Goal: Task Accomplishment & Management: Use online tool/utility

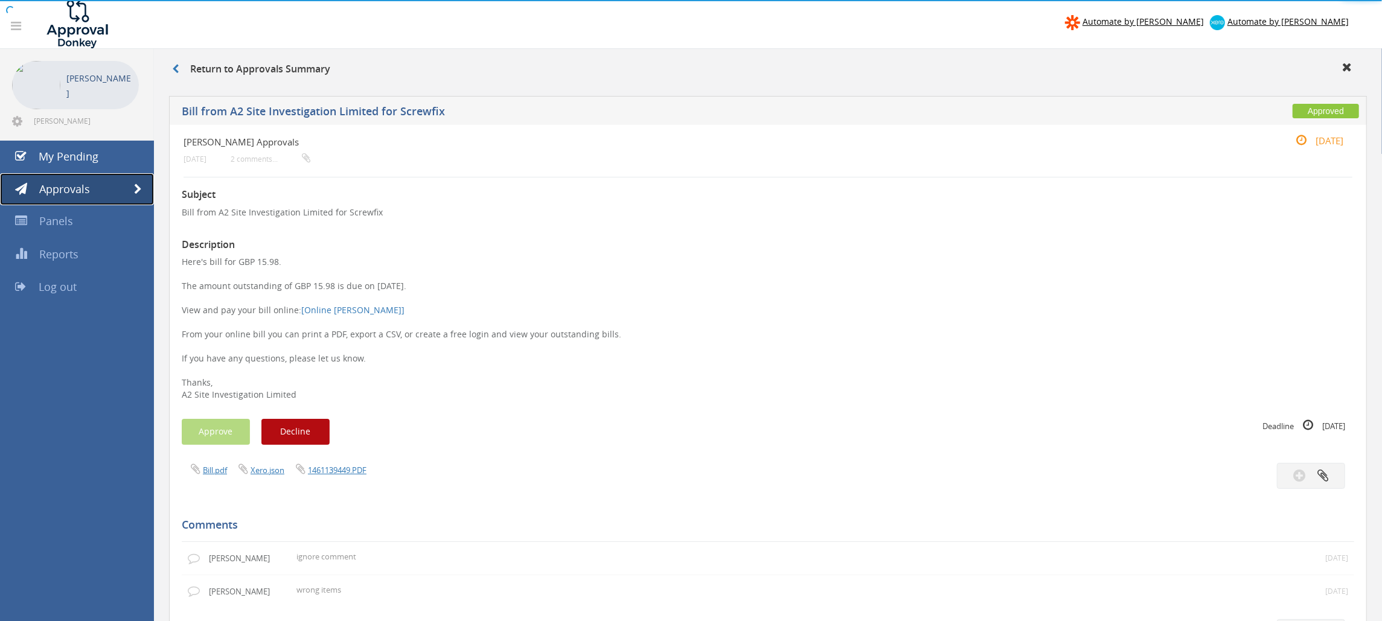
click at [83, 190] on span "Approvals" at bounding box center [64, 189] width 51 height 14
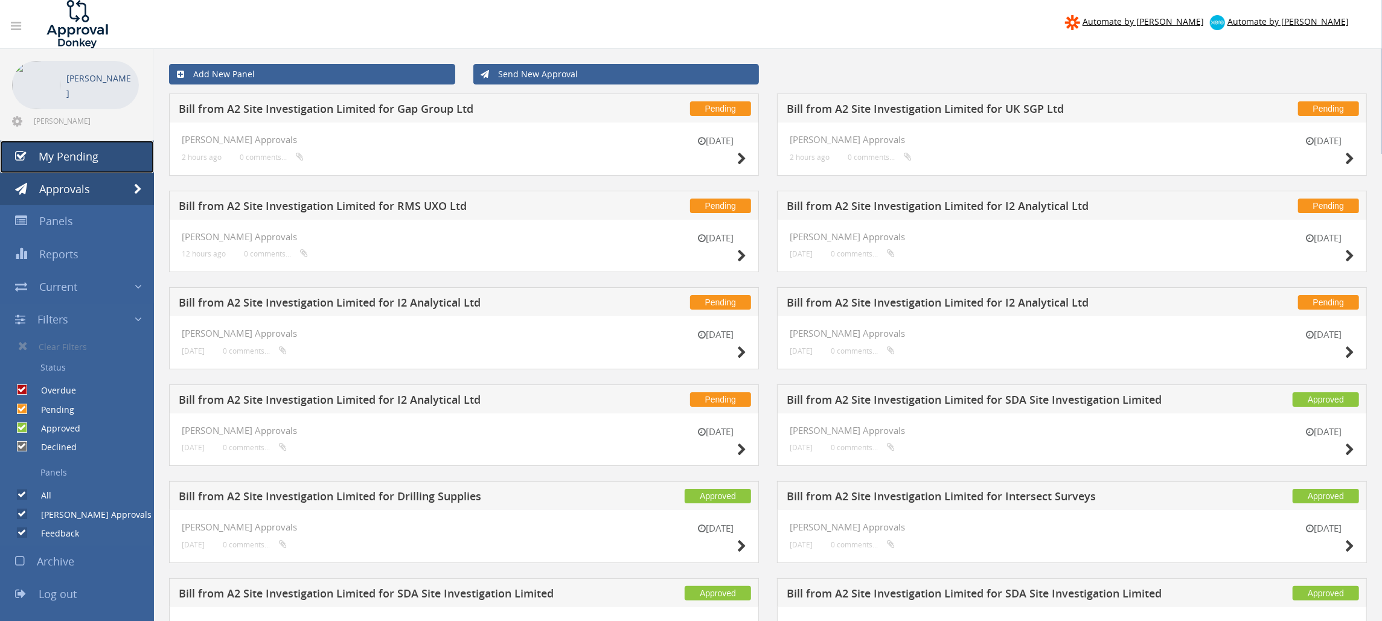
click at [120, 158] on link "My Pending" at bounding box center [77, 157] width 154 height 33
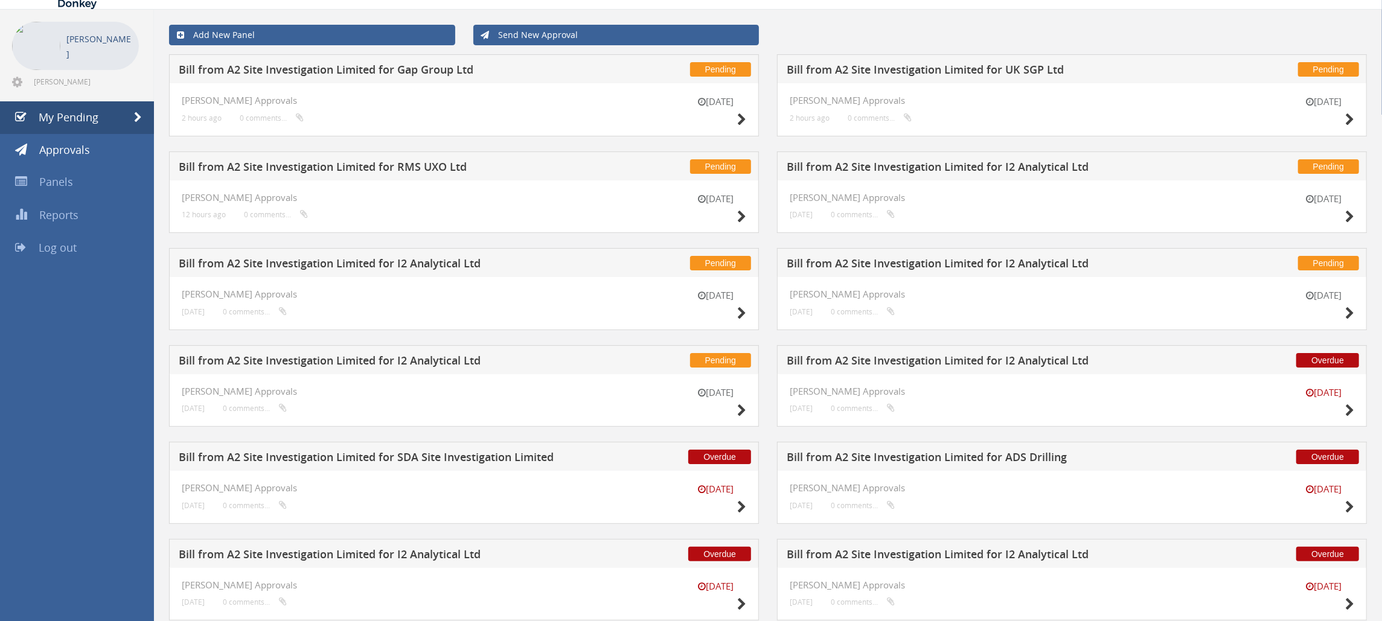
scroll to position [80, 0]
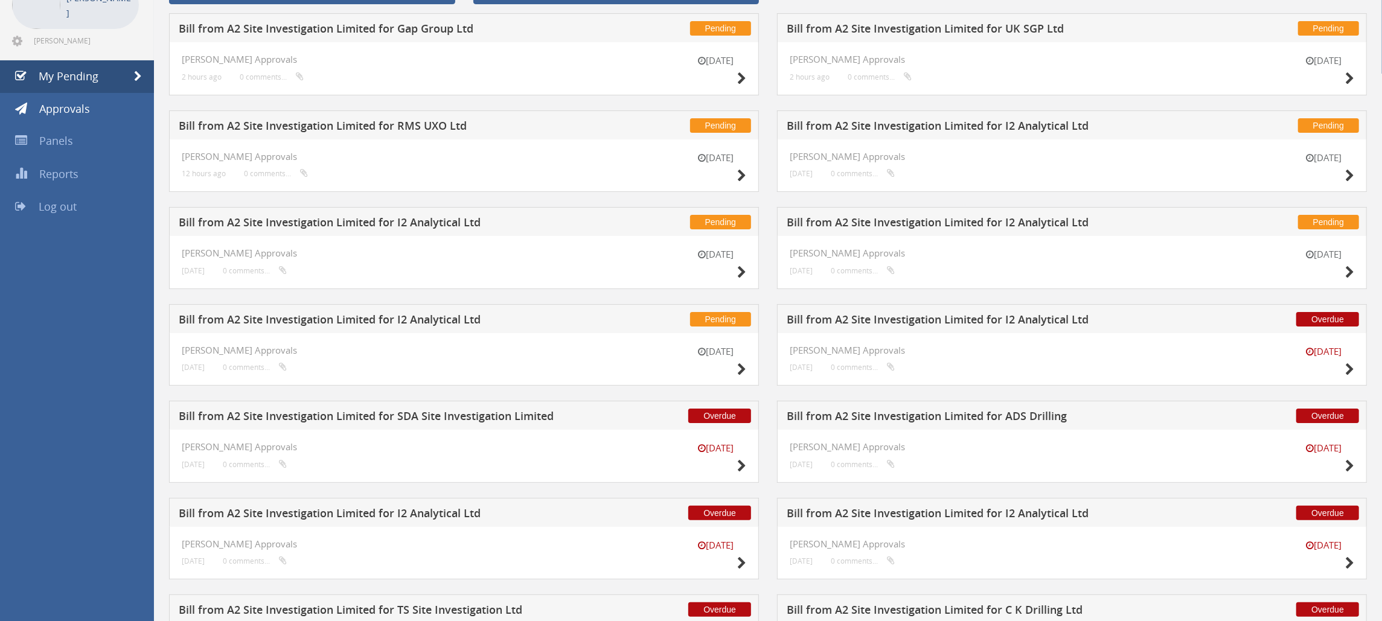
click at [971, 420] on h5 "Bill from A2 Site Investigation Limited for ADS Drilling" at bounding box center [986, 417] width 400 height 15
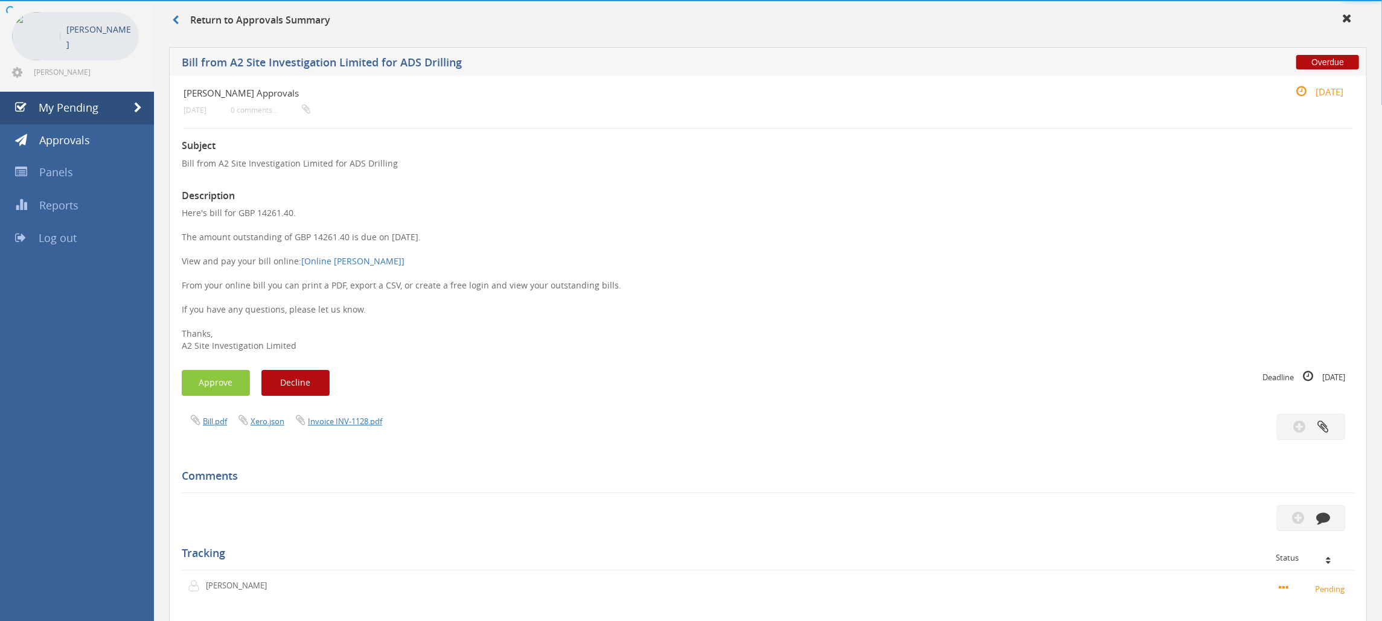
scroll to position [80, 0]
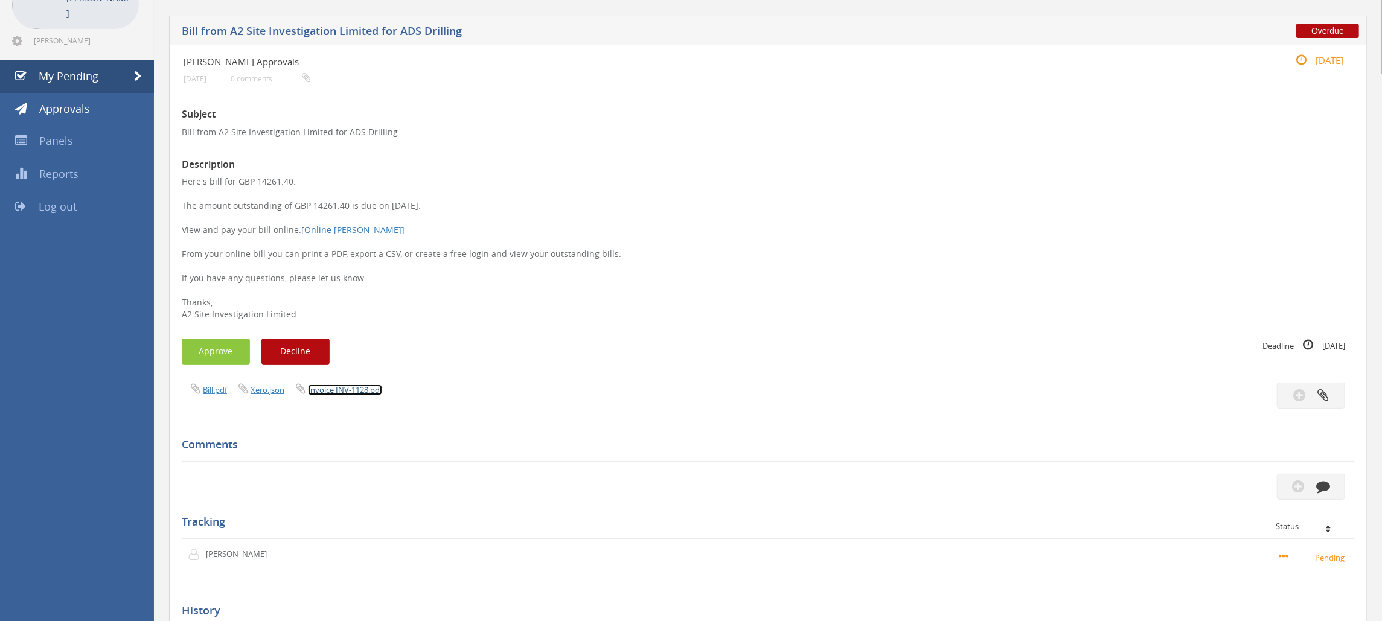
click at [365, 389] on link "Invoice INV-1128.pdf" at bounding box center [345, 389] width 74 height 11
click at [227, 343] on button "Approve" at bounding box center [216, 352] width 68 height 26
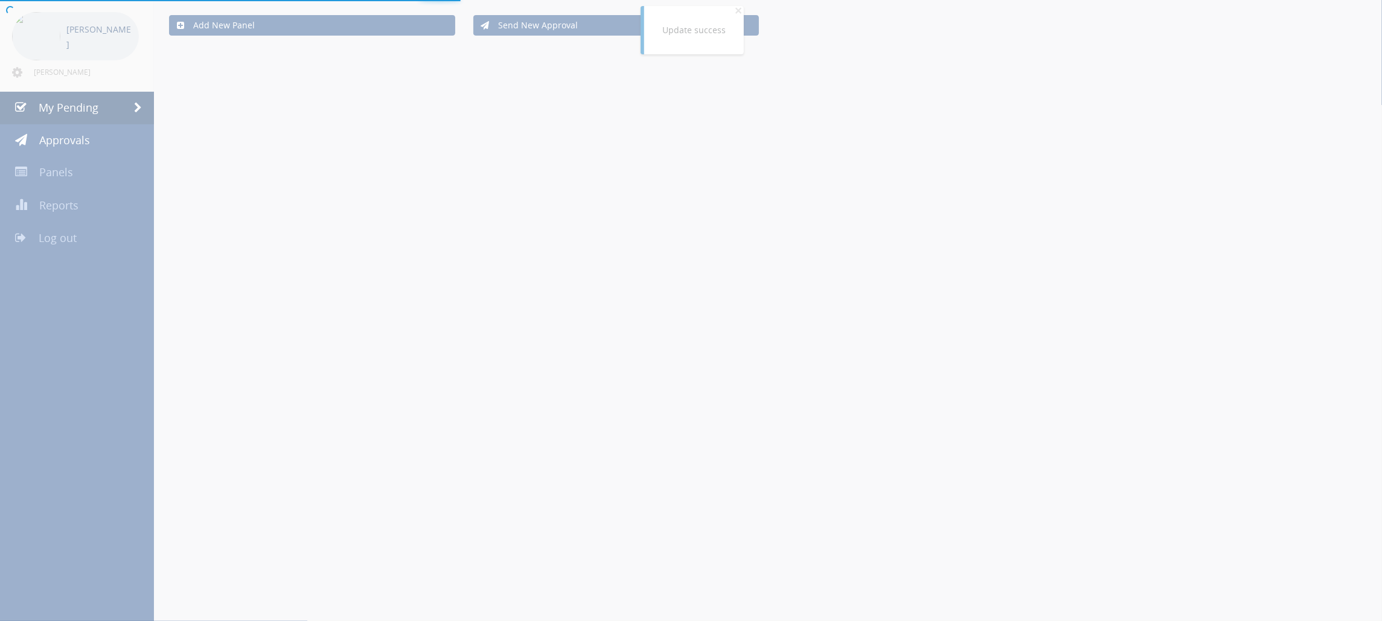
scroll to position [80, 0]
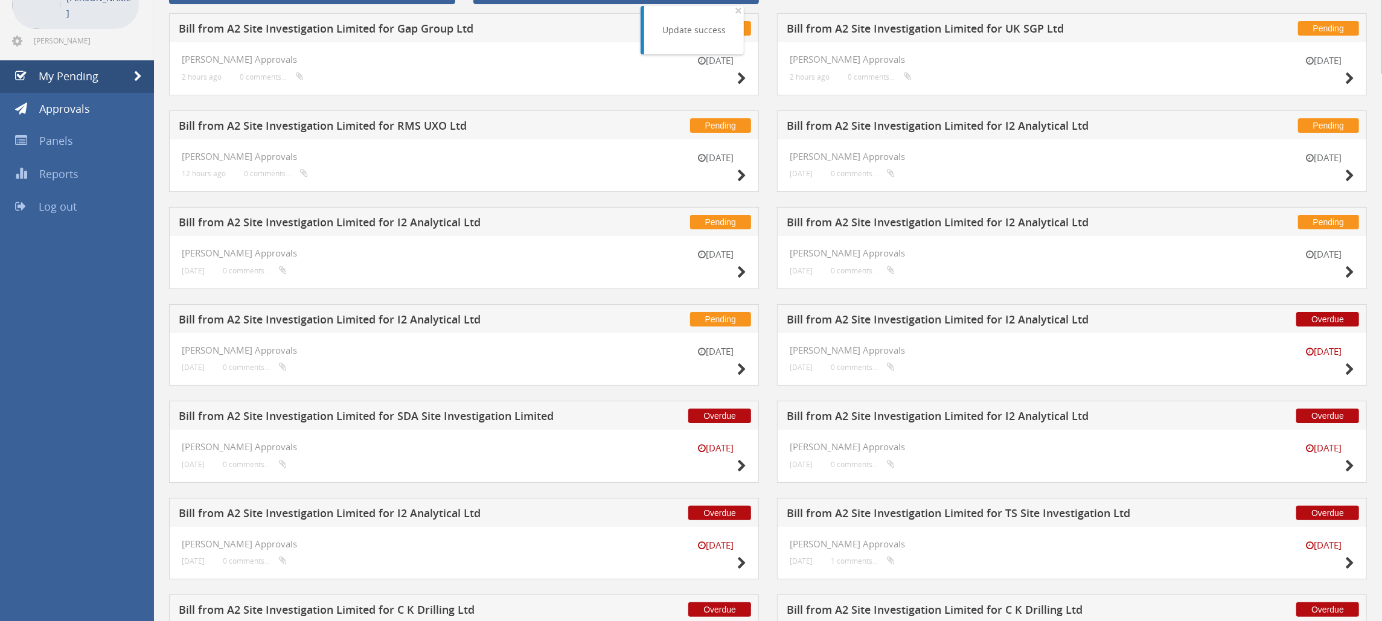
click at [425, 508] on div "Overdue Bill from A2 Site Investigation Limited for I2 Analytical Ltd" at bounding box center [464, 512] width 590 height 29
click at [600, 520] on div "Overdue Bill from A2 Site Investigation Limited for I2 Analytical Ltd" at bounding box center [464, 512] width 590 height 29
click at [343, 510] on h5 "Bill from A2 Site Investigation Limited for I2 Analytical Ltd" at bounding box center [379, 515] width 400 height 15
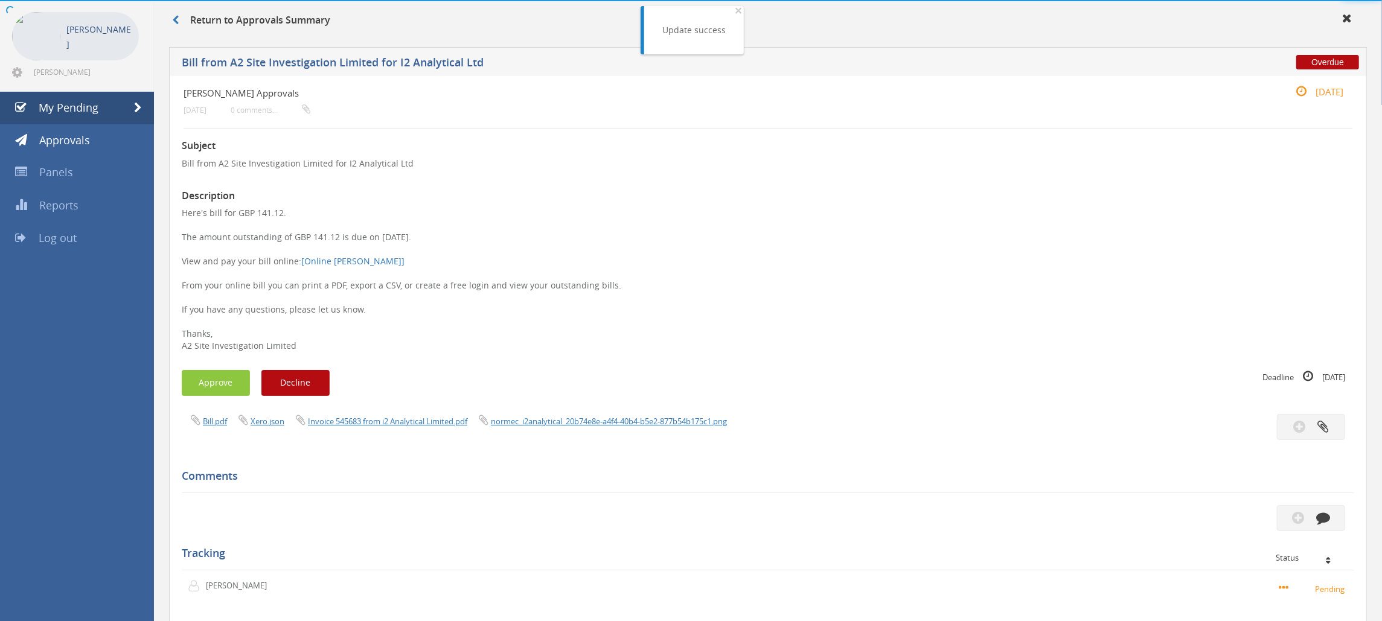
scroll to position [80, 0]
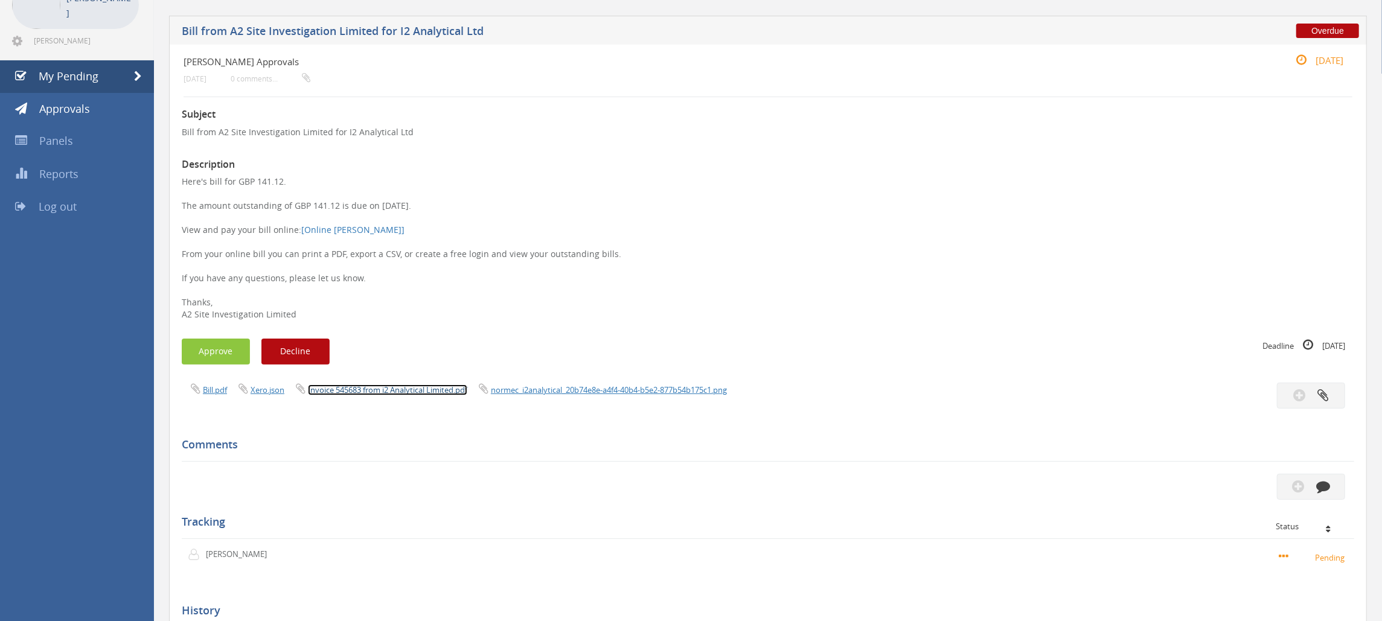
click at [433, 392] on link "Invoice 545683 from i2 Analytical Limited.pdf" at bounding box center [387, 389] width 159 height 11
click at [225, 354] on button "Approve" at bounding box center [216, 352] width 68 height 26
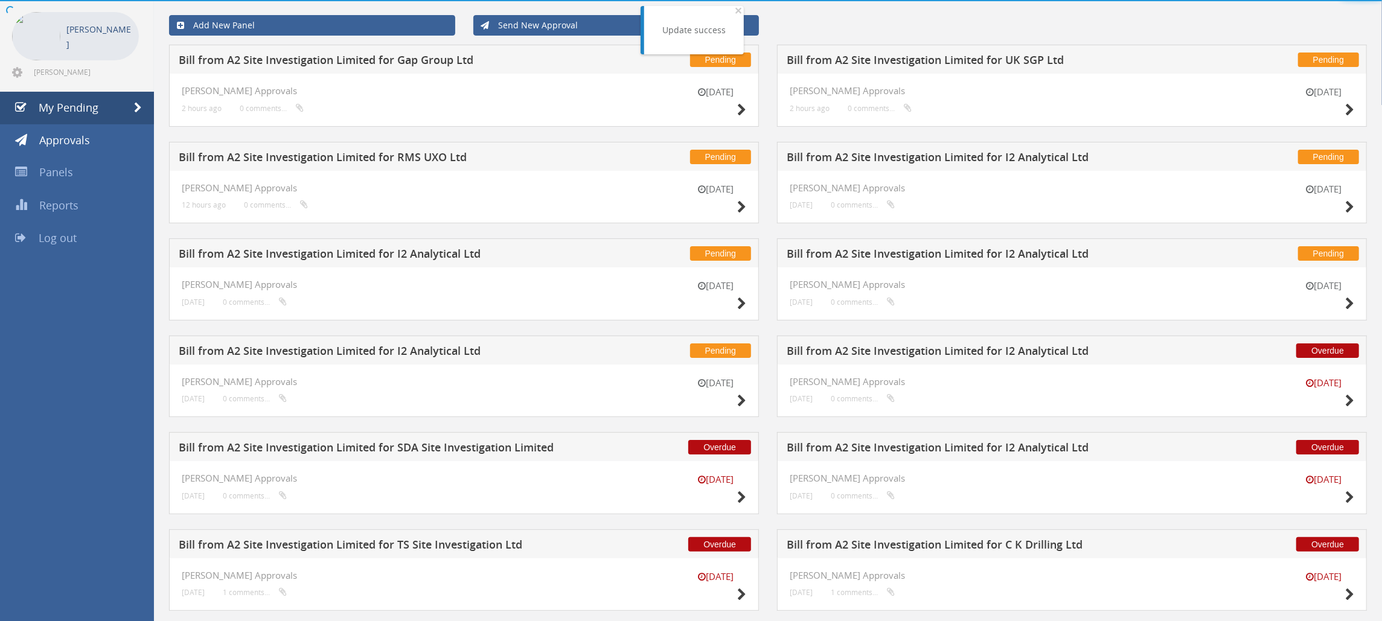
scroll to position [80, 0]
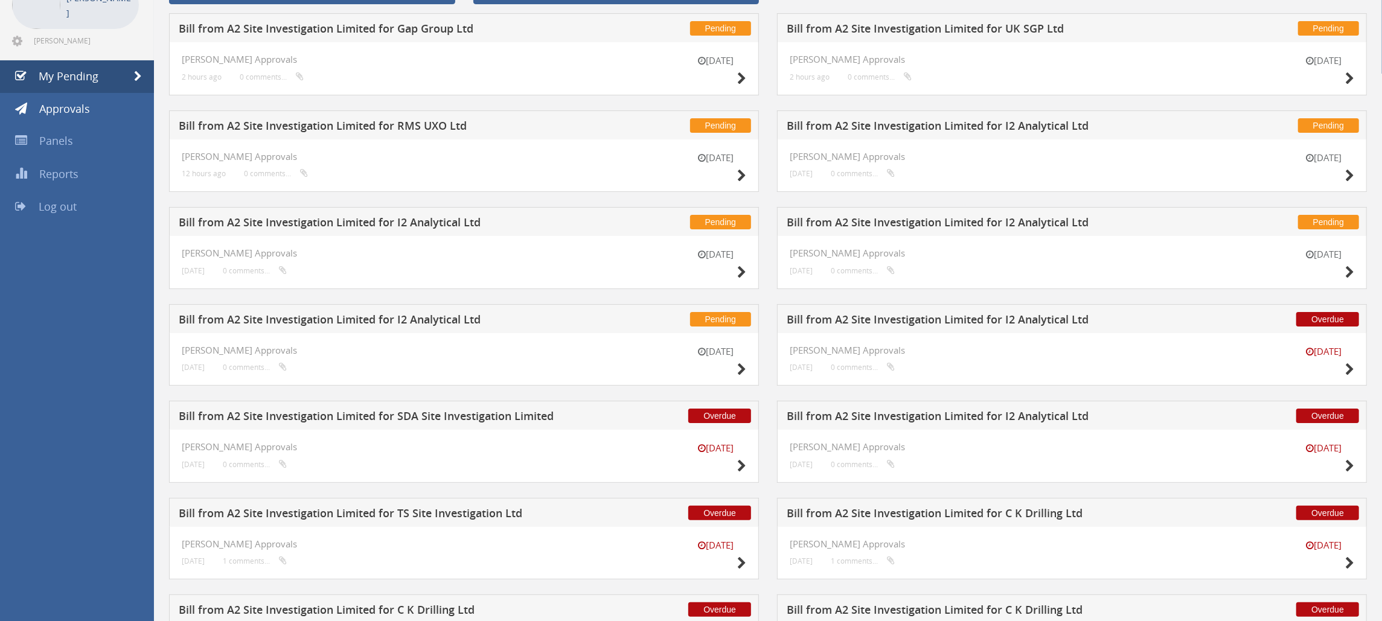
click at [934, 420] on h5 "Bill from A2 Site Investigation Limited for I2 Analytical Ltd" at bounding box center [986, 417] width 400 height 15
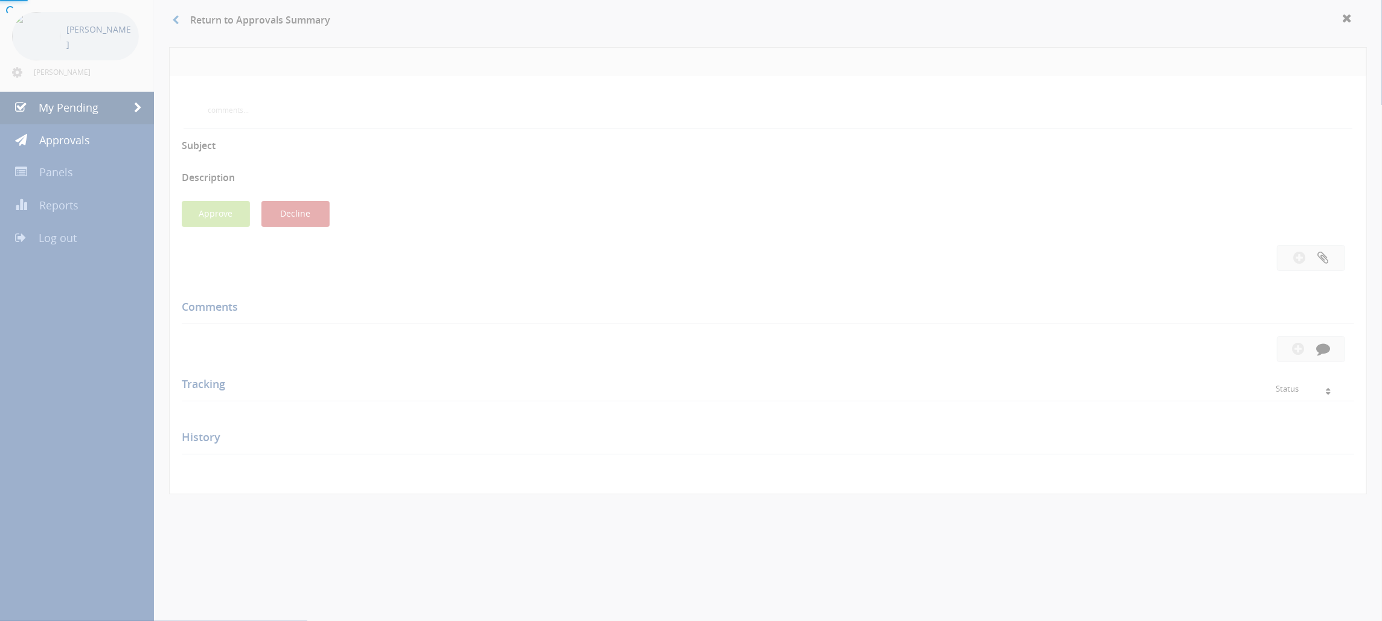
scroll to position [80, 0]
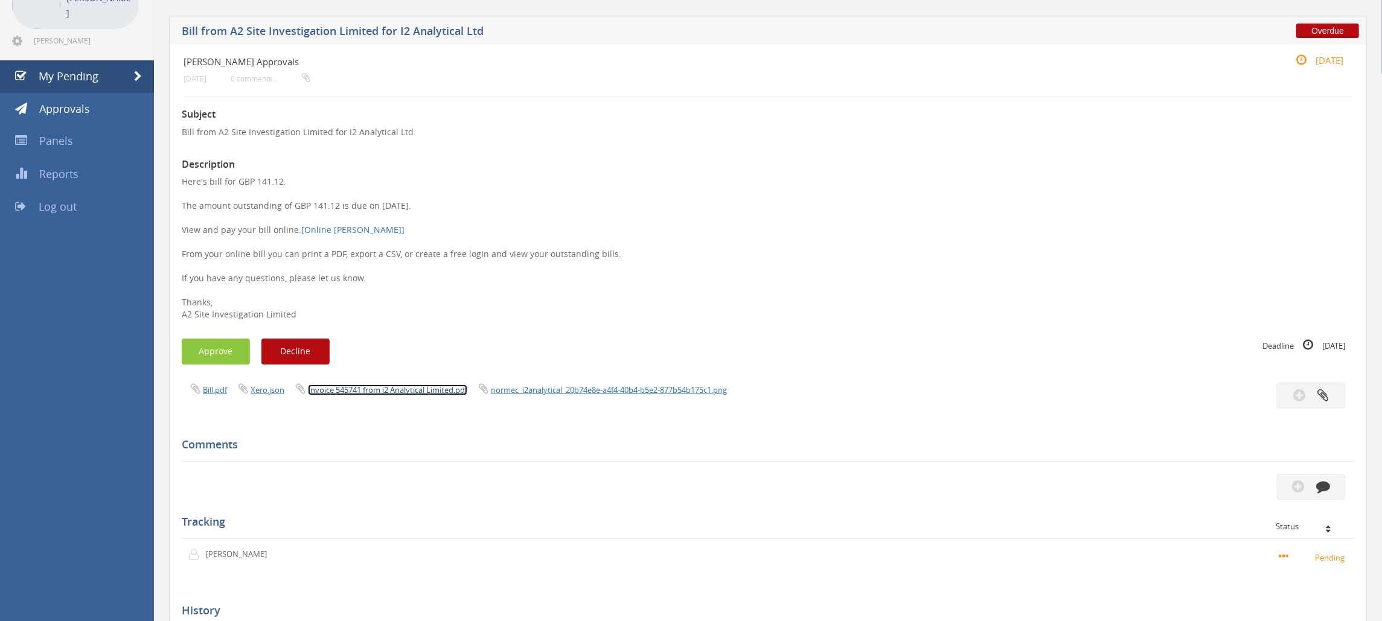
click at [401, 386] on link "Invoice 545741 from i2 Analytical Limited.pdf" at bounding box center [387, 389] width 159 height 11
click at [212, 352] on button "Approve" at bounding box center [216, 352] width 68 height 26
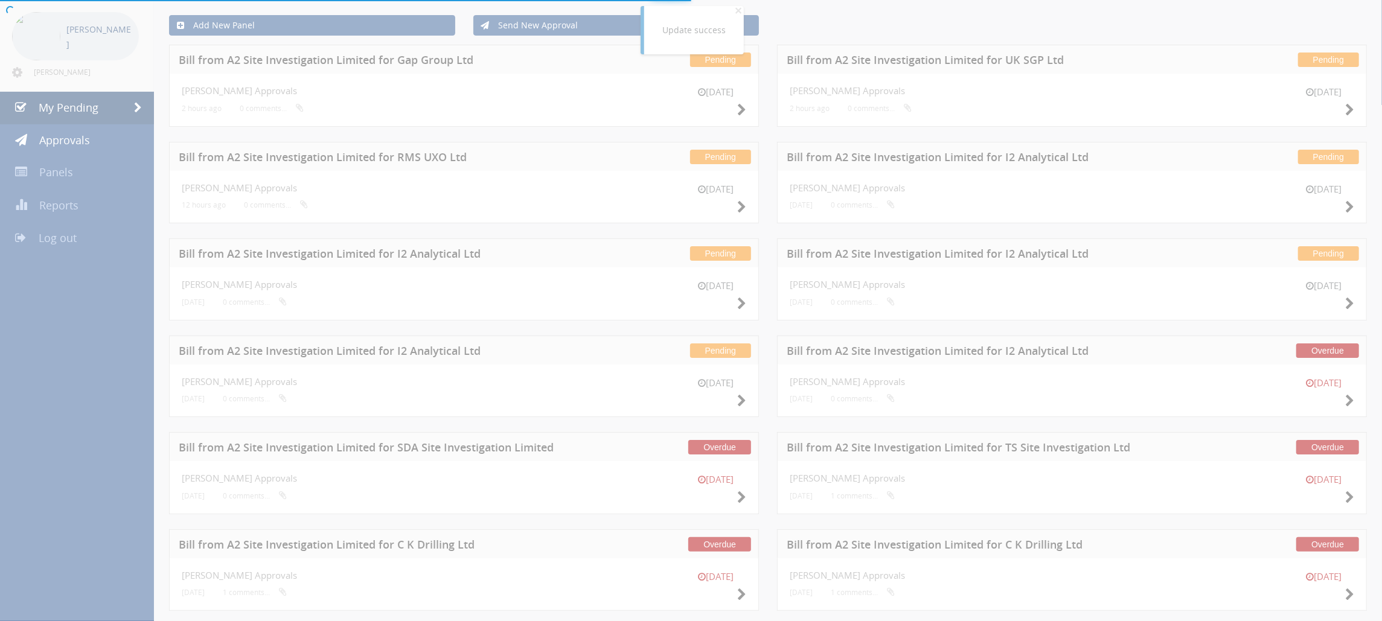
scroll to position [80, 0]
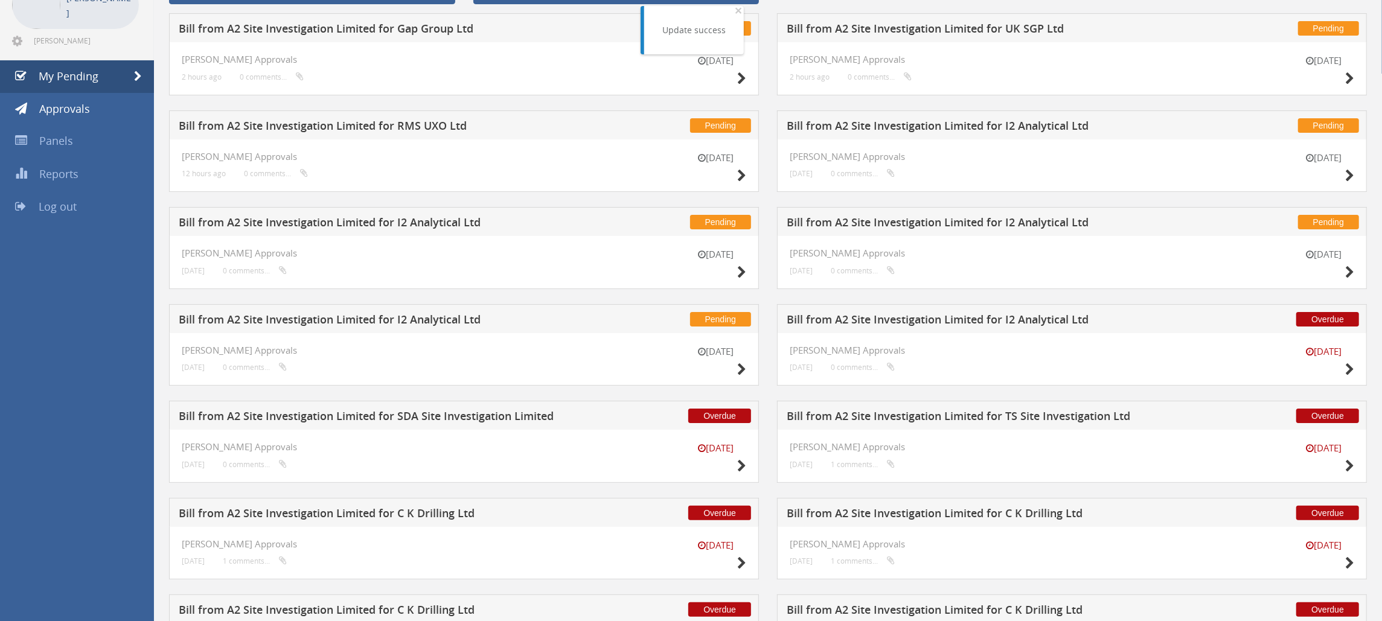
click at [1037, 416] on h5 "Bill from A2 Site Investigation Limited for TS Site Investigation Ltd" at bounding box center [986, 417] width 400 height 15
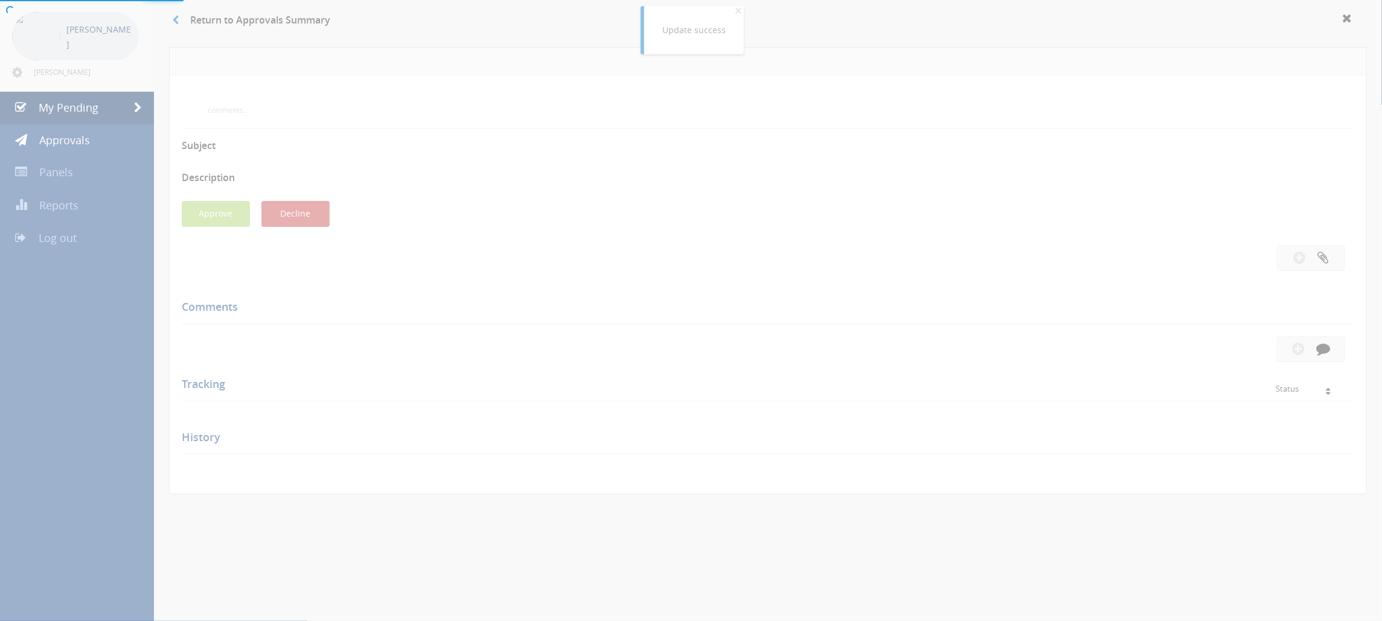
scroll to position [80, 0]
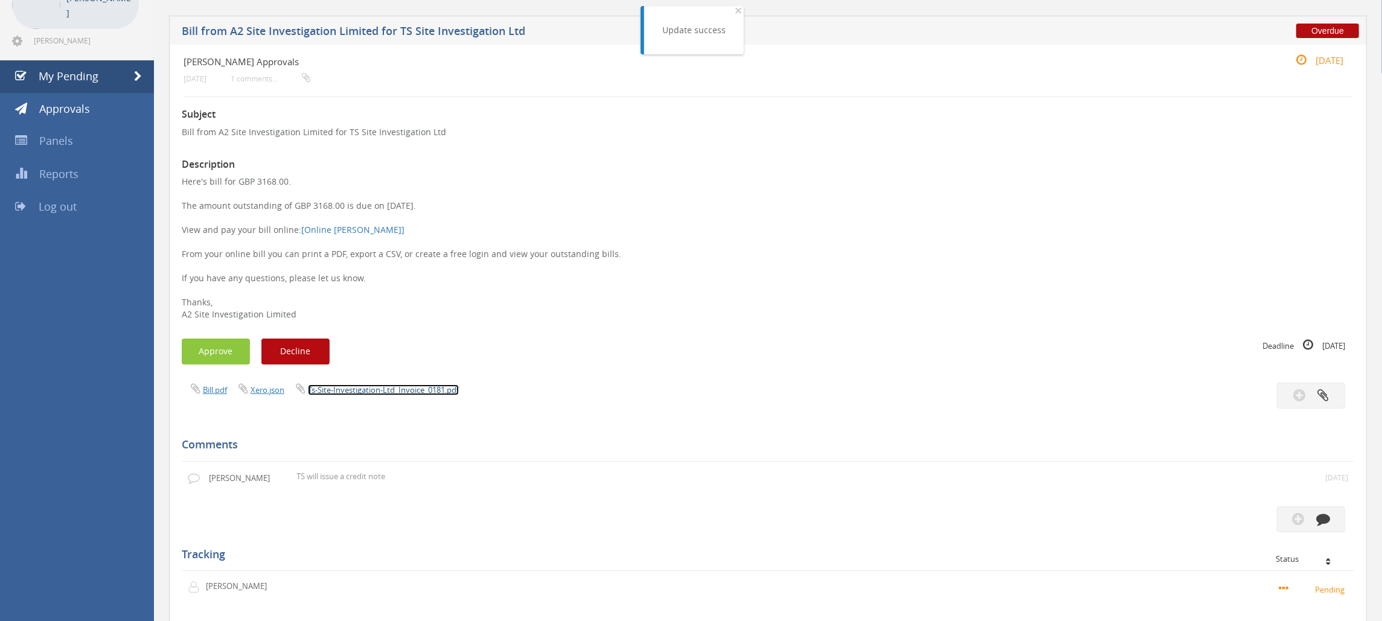
click at [420, 389] on link "Ts-Site-Investigation-Ltd_Invoice_0181.pdf" at bounding box center [383, 389] width 151 height 11
click at [394, 391] on link "Ts-Site-Investigation-Ltd_Invoice_0181.pdf" at bounding box center [383, 389] width 151 height 11
click at [100, 68] on link "My Pending" at bounding box center [77, 76] width 154 height 33
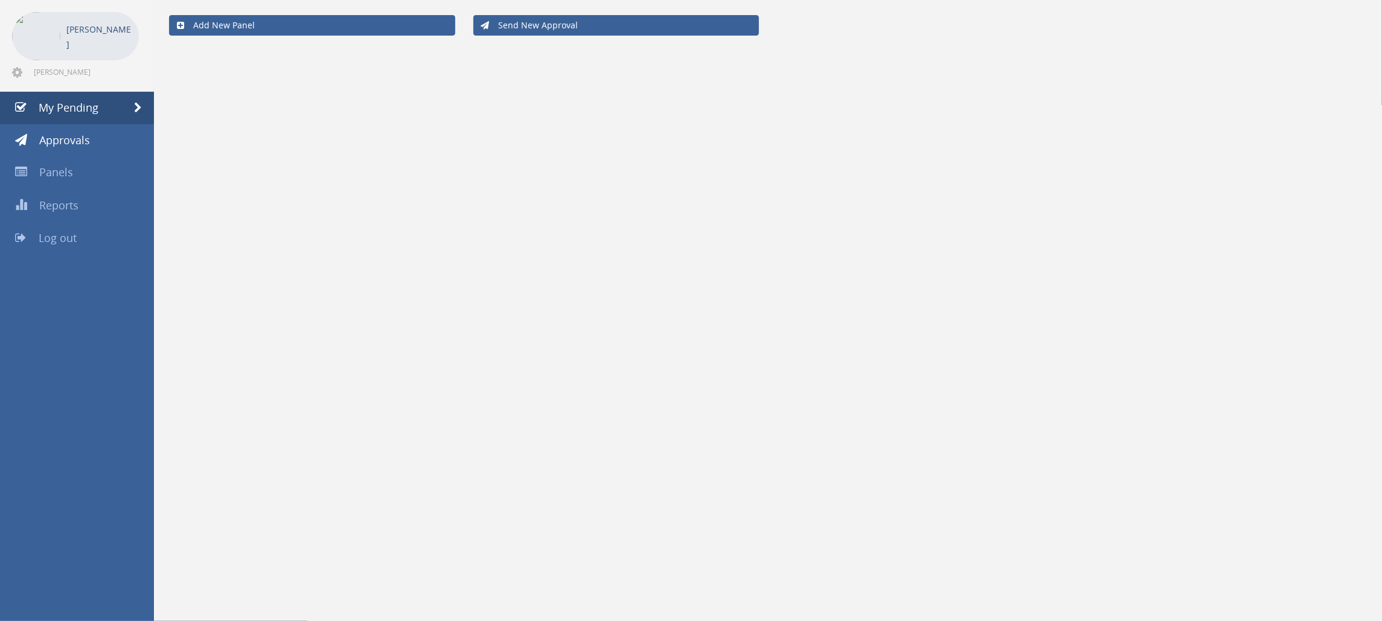
scroll to position [49, 0]
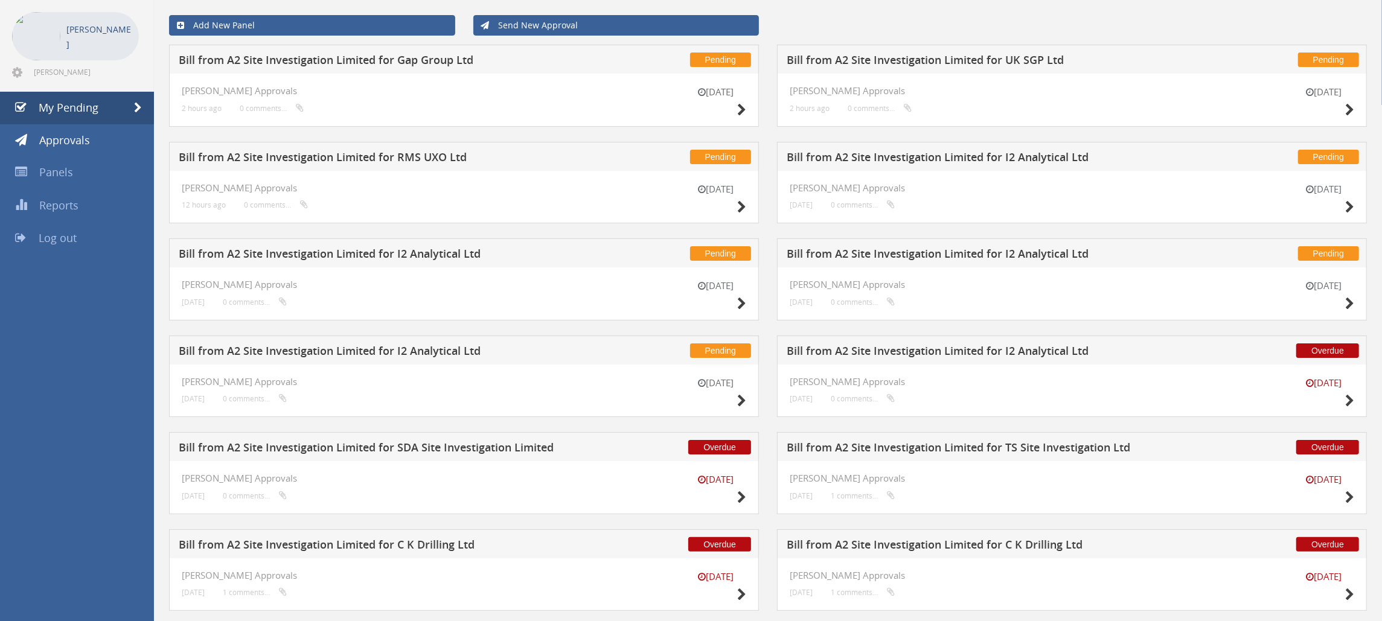
click at [1013, 348] on h5 "Bill from A2 Site Investigation Limited for I2 Analytical Ltd" at bounding box center [986, 352] width 400 height 15
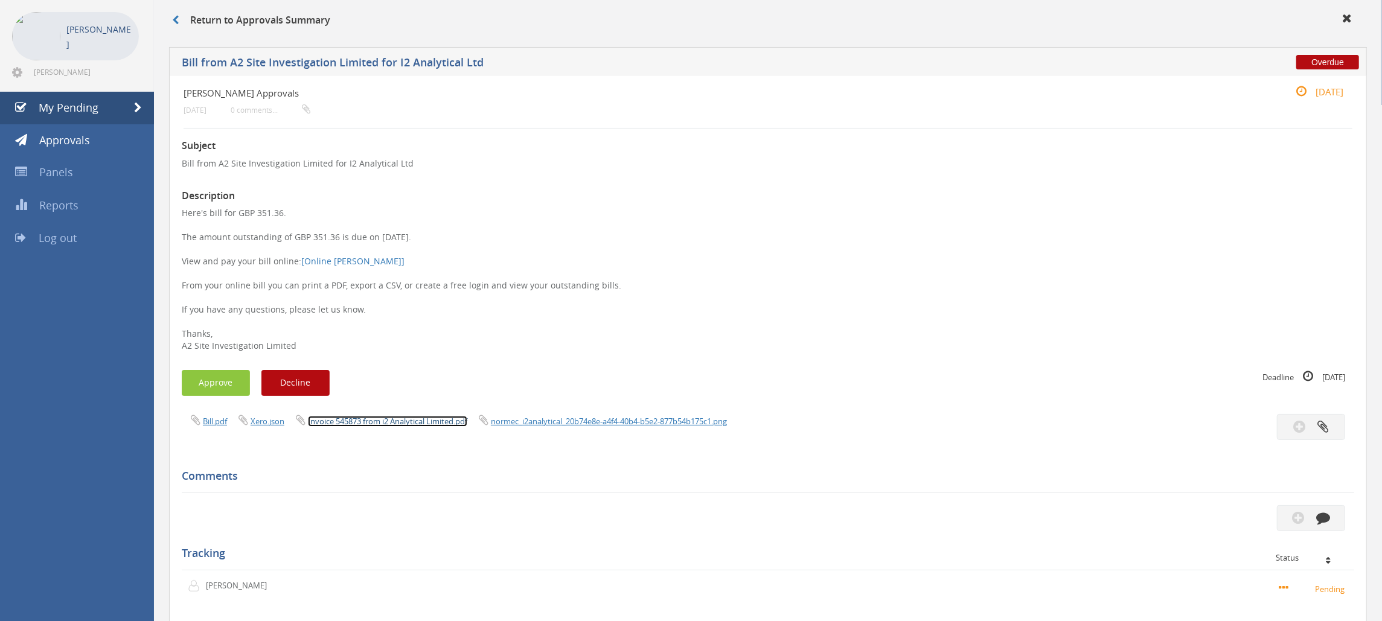
click at [427, 421] on link "Invoice 545873 from i2 Analytical Limited.pdf" at bounding box center [387, 421] width 159 height 11
click at [213, 384] on button "Approve" at bounding box center [216, 383] width 68 height 26
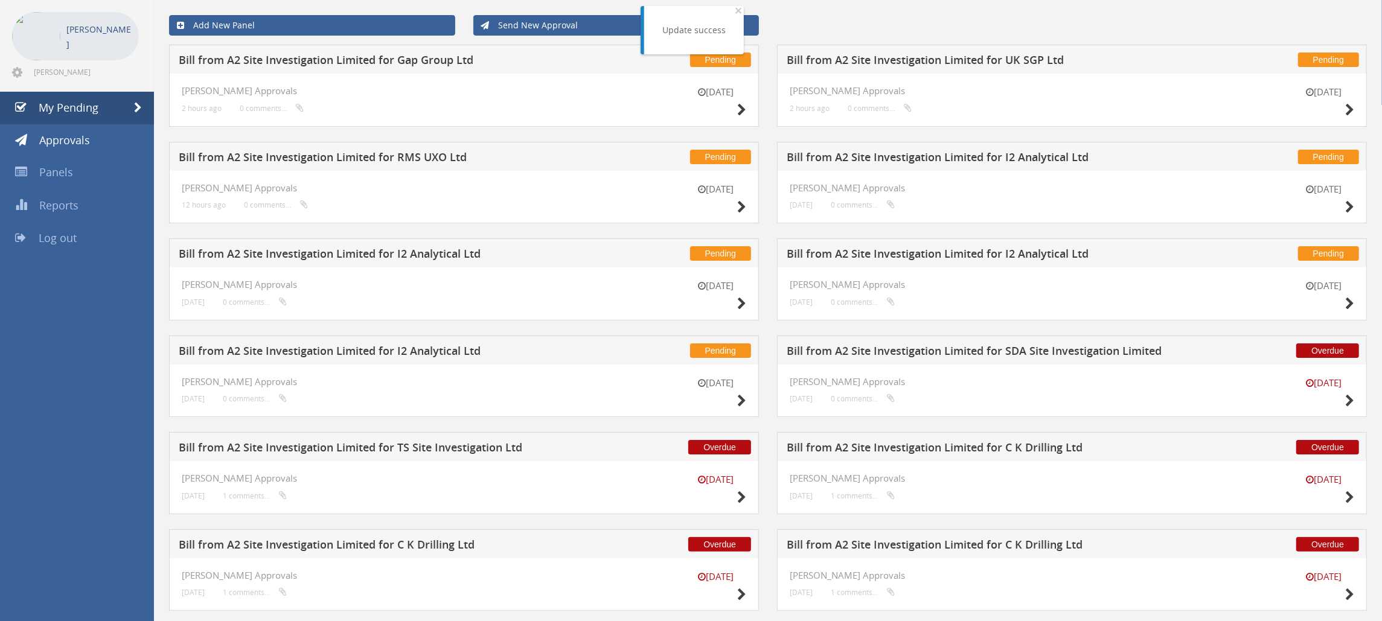
click at [491, 355] on h5 "Bill from A2 Site Investigation Limited for I2 Analytical Ltd" at bounding box center [379, 352] width 400 height 15
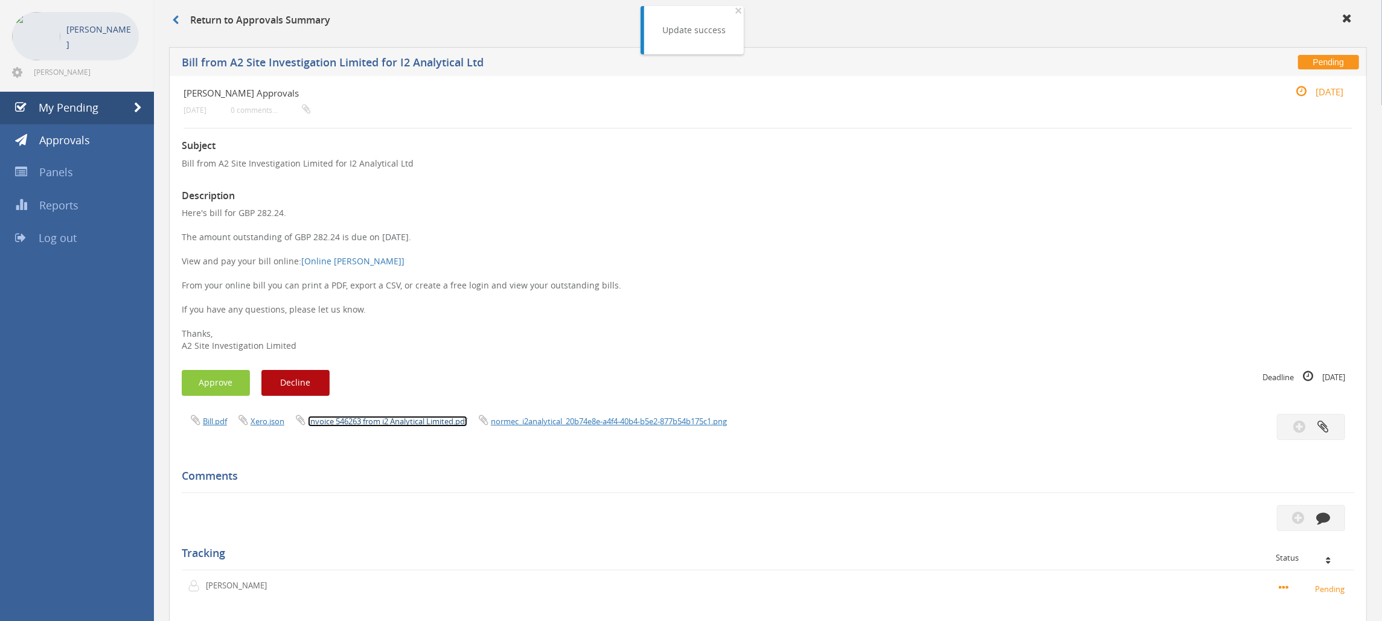
click at [441, 422] on link "Invoice 546263 from i2 Analytical Limited.pdf" at bounding box center [387, 421] width 159 height 11
click at [215, 383] on button "Approve" at bounding box center [216, 383] width 68 height 26
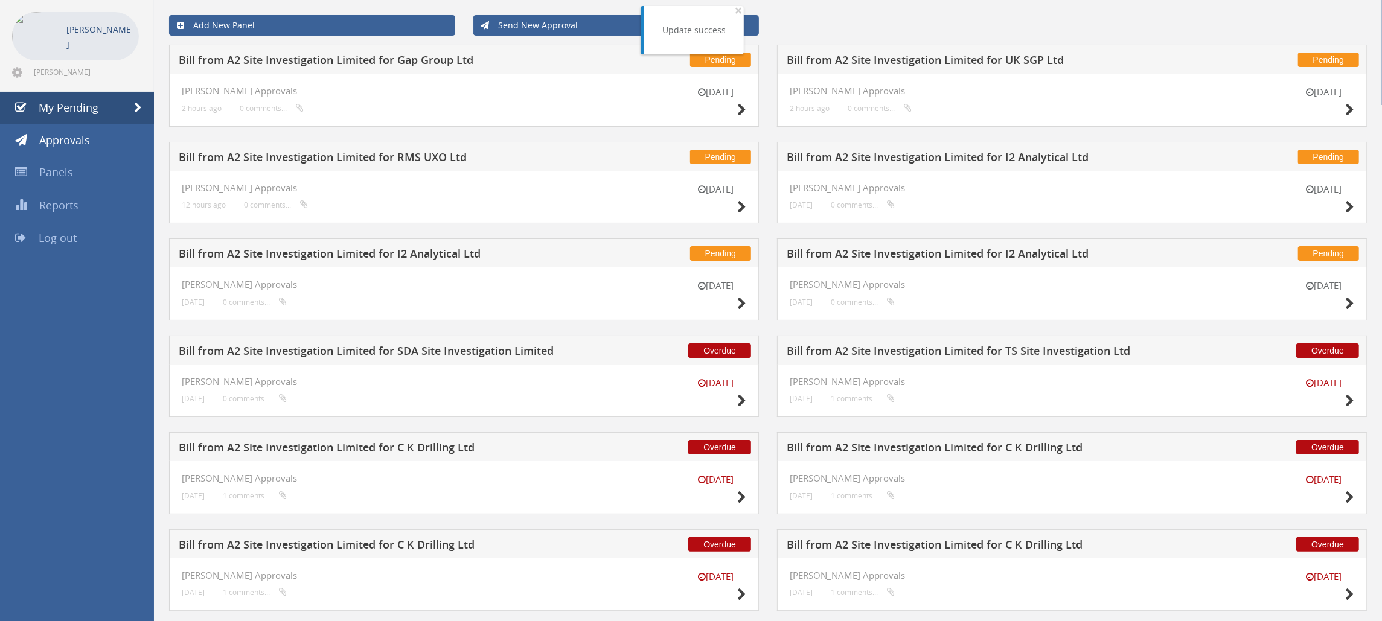
click at [456, 256] on h5 "Bill from A2 Site Investigation Limited for I2 Analytical Ltd" at bounding box center [379, 255] width 400 height 15
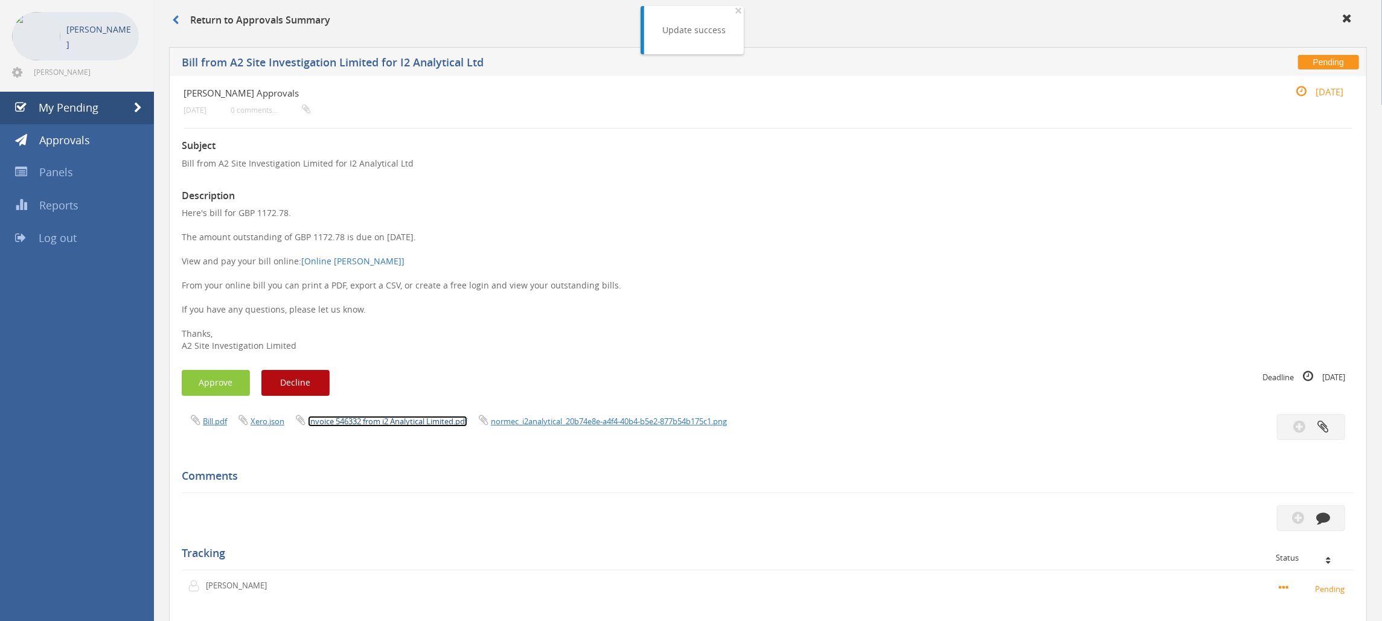
click at [438, 421] on link "Invoice 546332 from i2 Analytical Limited.pdf" at bounding box center [387, 421] width 159 height 11
click at [232, 391] on button "Approve" at bounding box center [216, 383] width 68 height 26
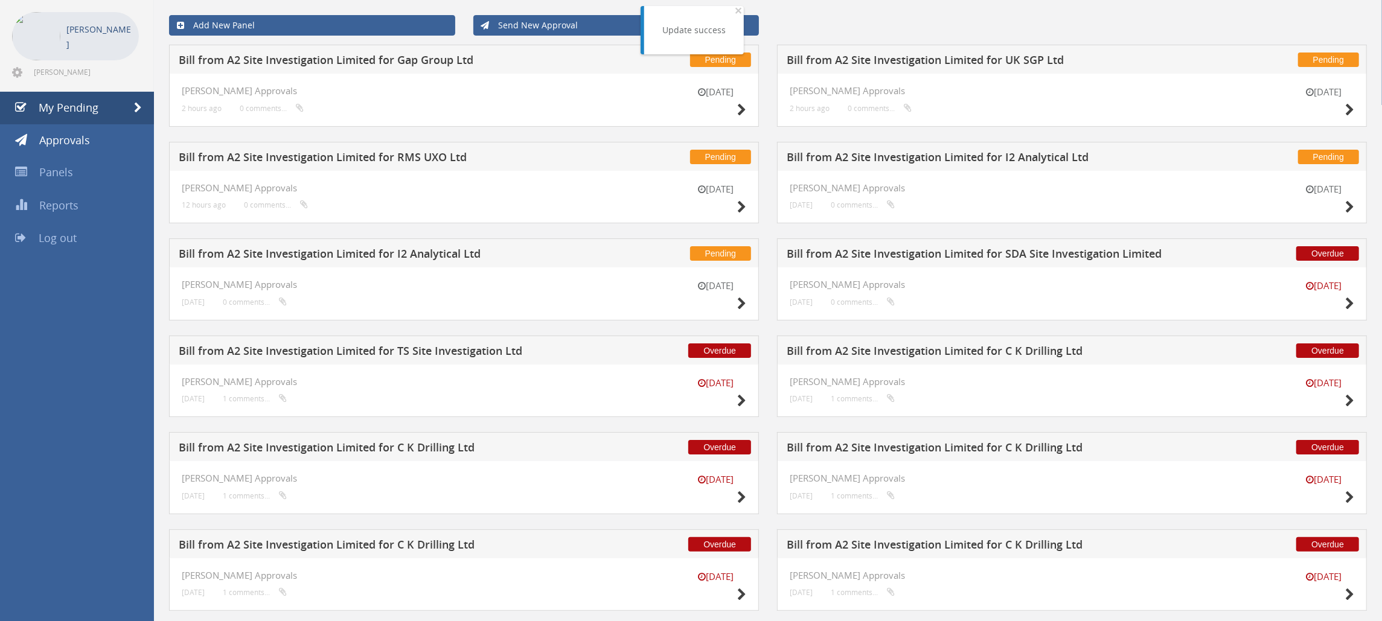
click at [430, 255] on h5 "Bill from A2 Site Investigation Limited for I2 Analytical Ltd" at bounding box center [379, 255] width 400 height 15
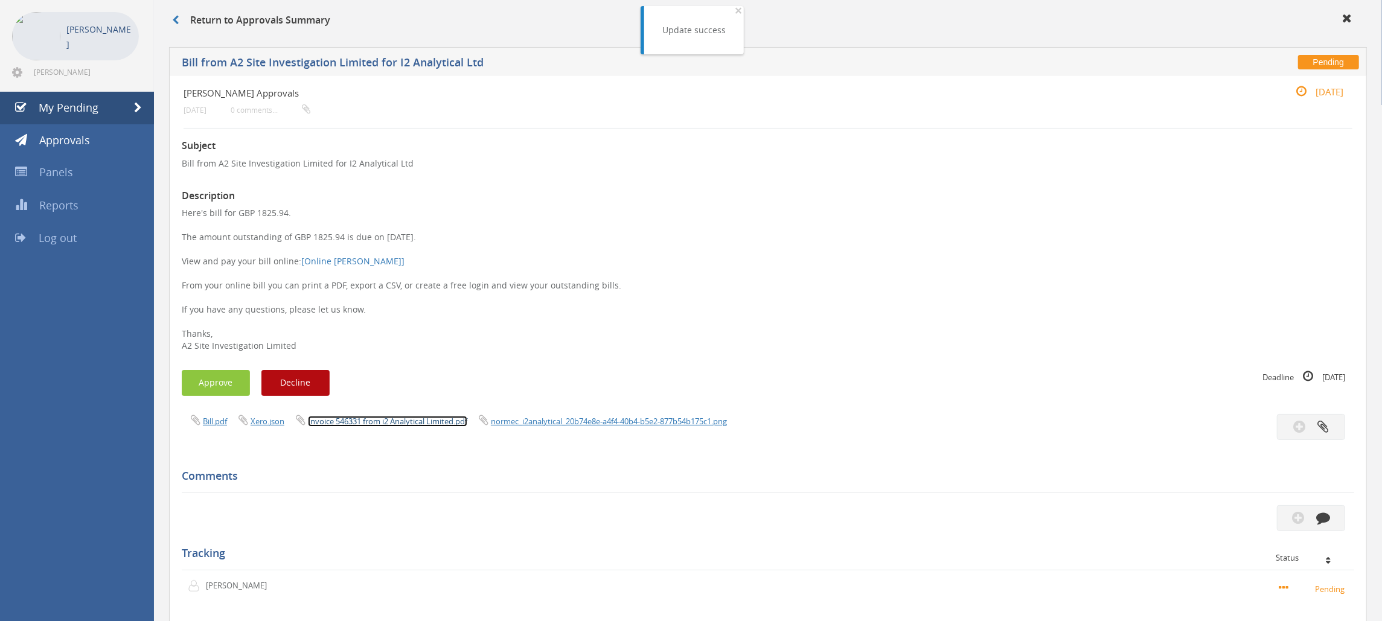
click at [428, 419] on link "Invoice 546331 from i2 Analytical Limited.pdf" at bounding box center [387, 421] width 159 height 11
click at [220, 385] on button "Approve" at bounding box center [216, 383] width 68 height 26
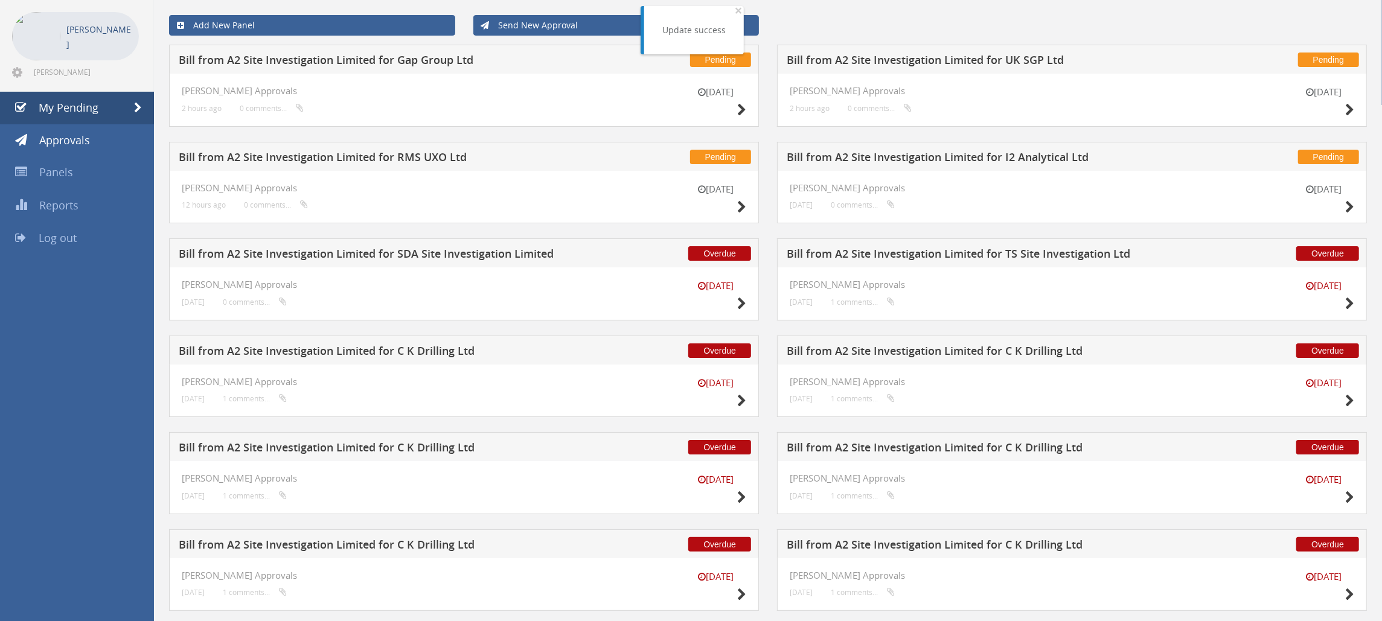
click at [957, 152] on h5 "Bill from A2 Site Investigation Limited for I2 Analytical Ltd" at bounding box center [986, 158] width 400 height 15
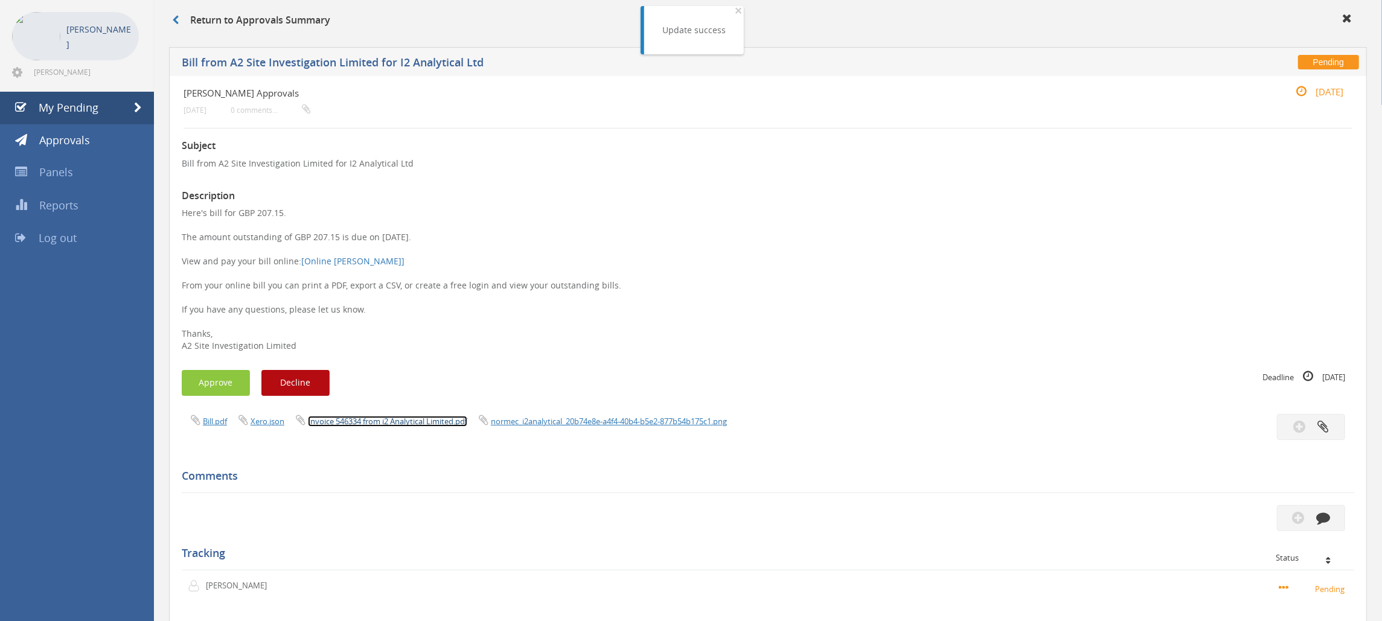
click at [430, 418] on link "Invoice 546334 from i2 Analytical Limited.pdf" at bounding box center [387, 421] width 159 height 11
click at [220, 381] on button "Approve" at bounding box center [216, 383] width 68 height 26
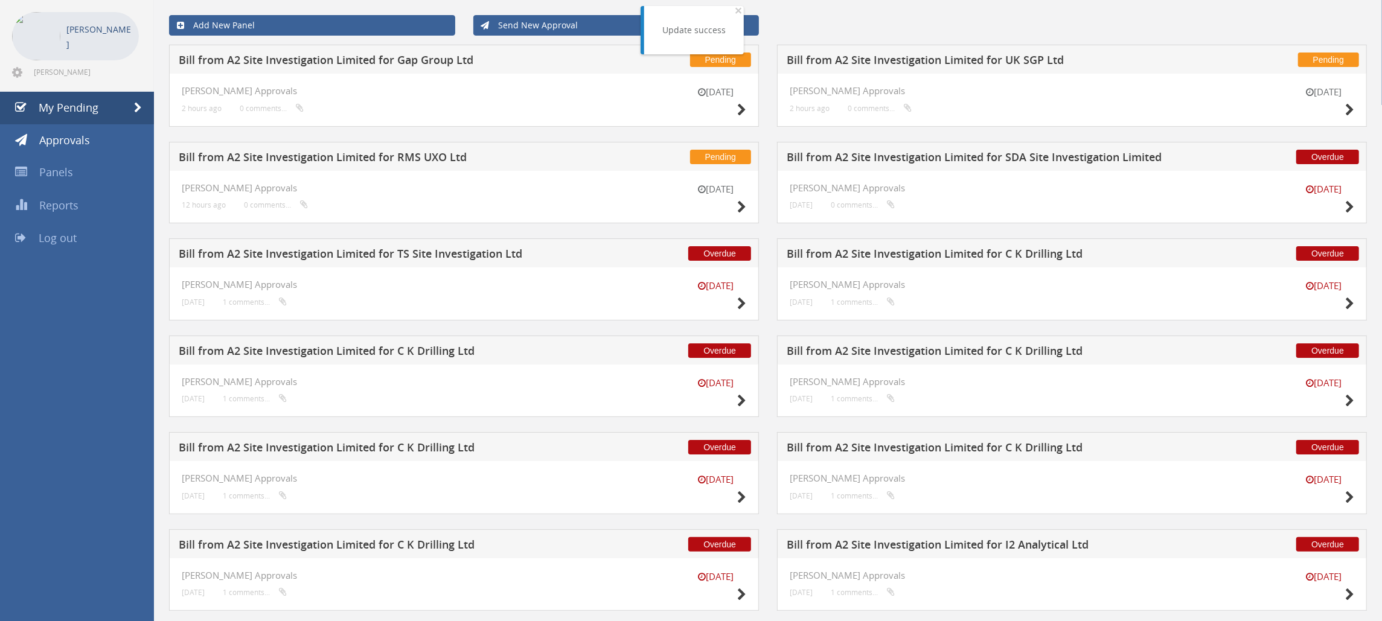
click at [401, 158] on h5 "Bill from A2 Site Investigation Limited for RMS UXO Ltd" at bounding box center [379, 158] width 400 height 15
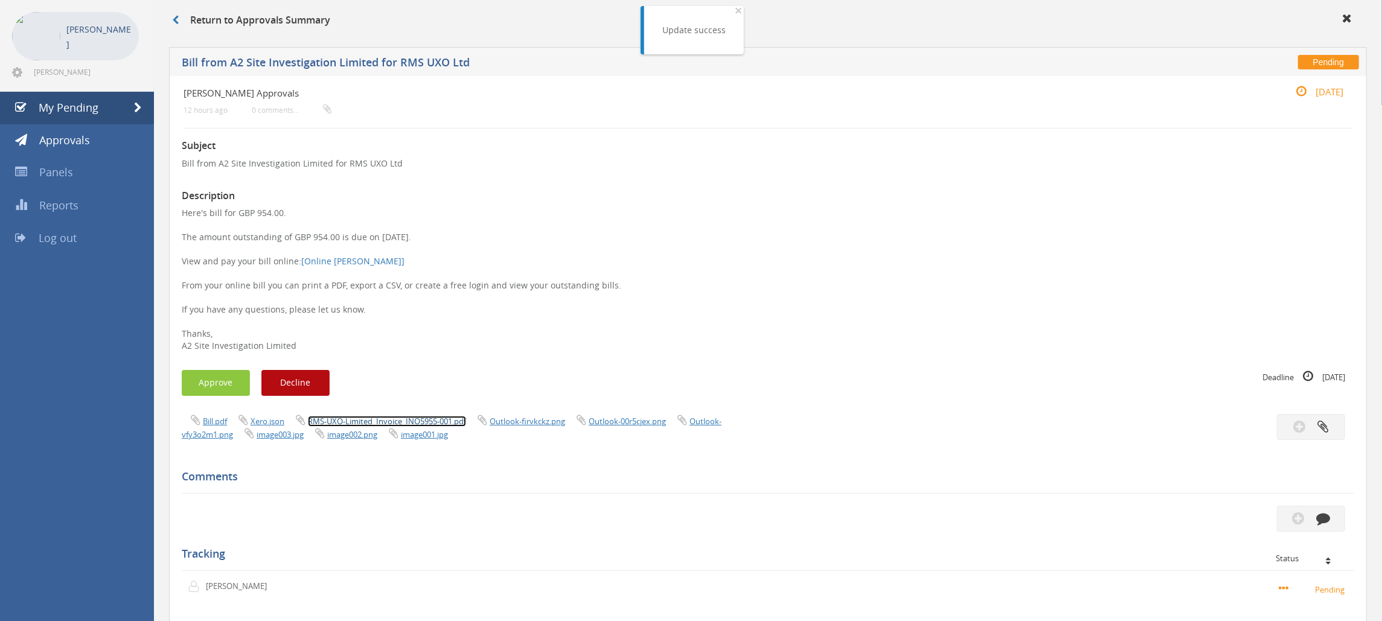
click at [366, 421] on link "RMS-UXO-Limited_Invoice_INO5955-001.pdf" at bounding box center [387, 421] width 158 height 11
click at [191, 380] on button "Approve" at bounding box center [216, 383] width 68 height 26
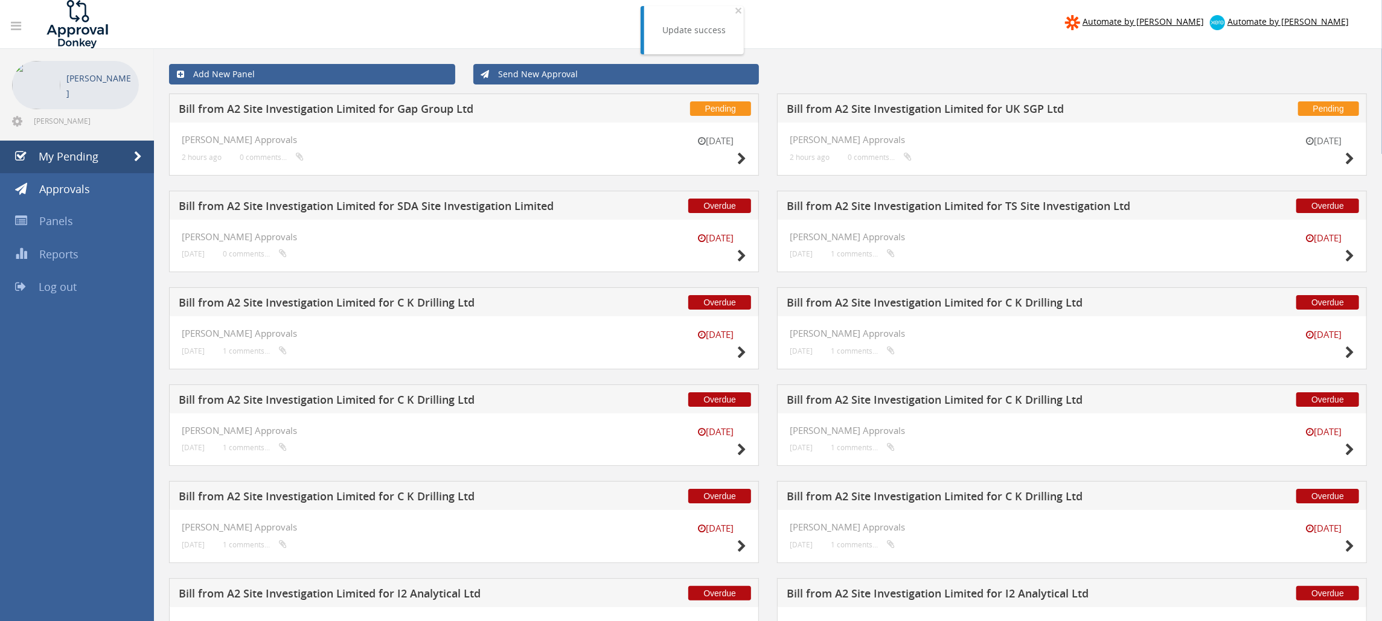
click at [920, 107] on h5 "Bill from A2 Site Investigation Limited for UK SGP Ltd" at bounding box center [986, 110] width 400 height 15
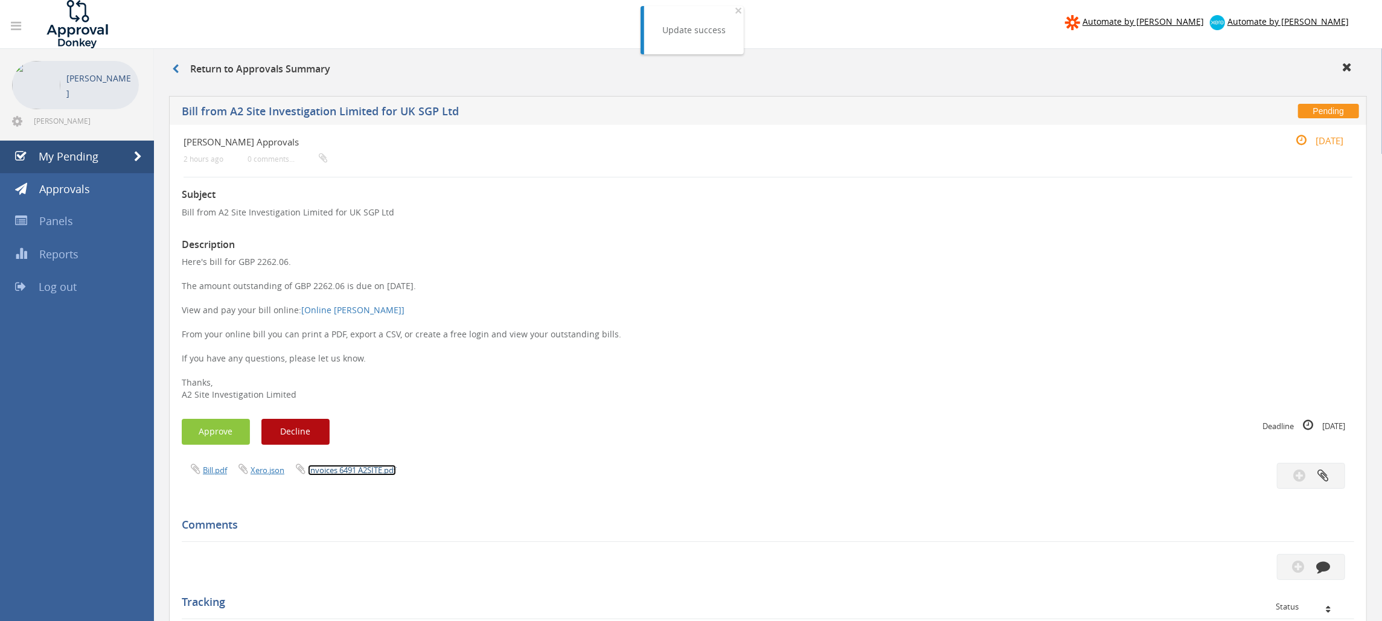
click at [342, 468] on link "Invoices 6491 A2SITE.pdf" at bounding box center [352, 470] width 88 height 11
click at [218, 435] on button "Approve" at bounding box center [216, 432] width 68 height 26
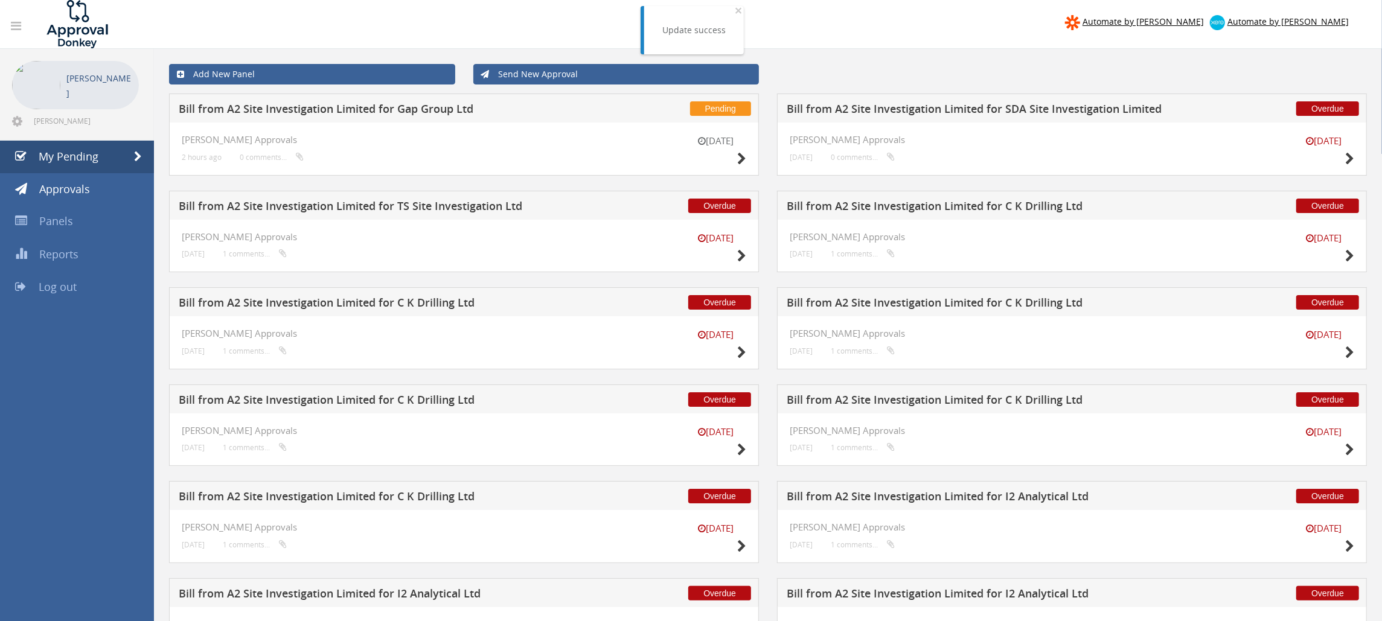
click at [452, 109] on h5 "Bill from A2 Site Investigation Limited for Gap Group Ltd" at bounding box center [379, 110] width 400 height 15
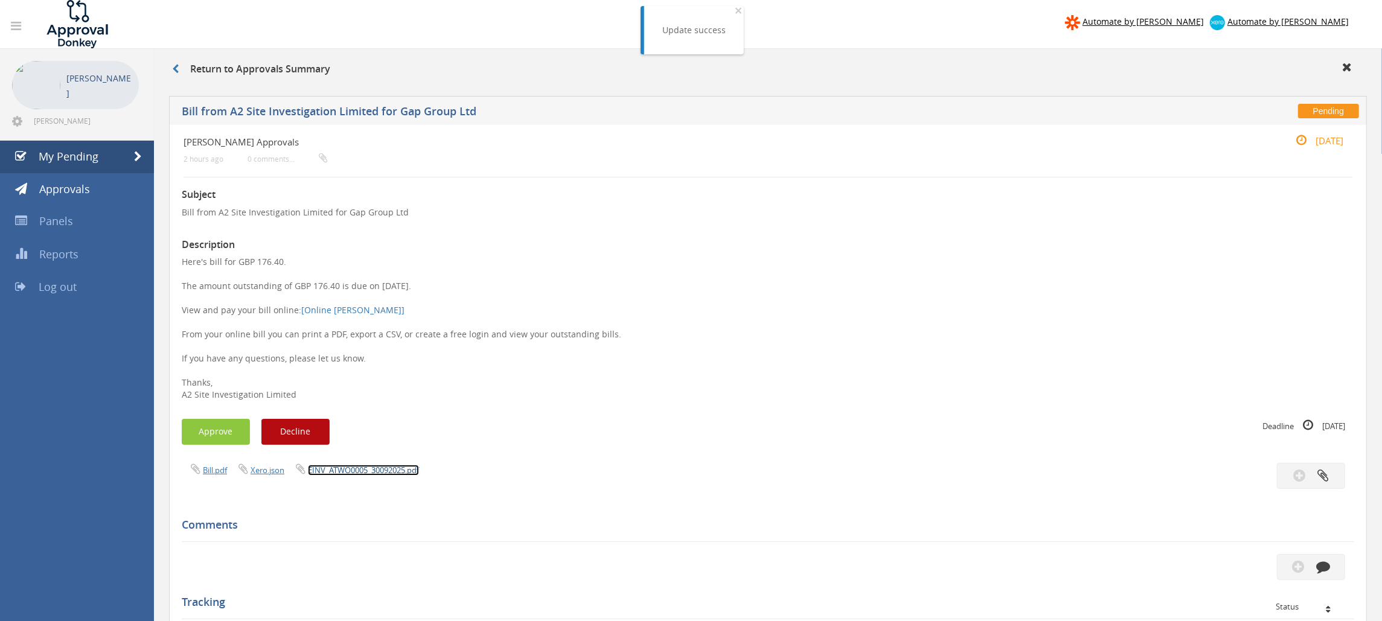
click at [366, 471] on link "EINV_ATWO0005_30092025.pdf" at bounding box center [363, 470] width 111 height 11
click at [212, 430] on button "Approve" at bounding box center [216, 432] width 68 height 26
